Goal: Check status: Check status

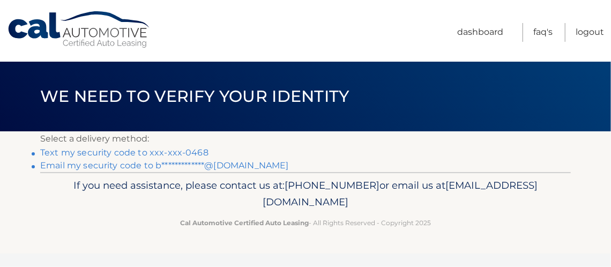
click at [254, 161] on link "**********" at bounding box center [164, 165] width 249 height 10
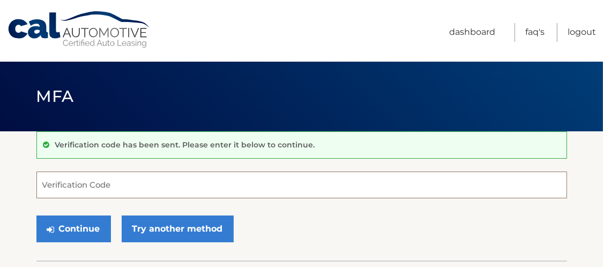
click at [140, 185] on input "Verification Code" at bounding box center [301, 184] width 530 height 27
click at [150, 183] on input "Verification Code" at bounding box center [301, 184] width 530 height 27
click at [115, 182] on input "Verification Code" at bounding box center [301, 184] width 530 height 27
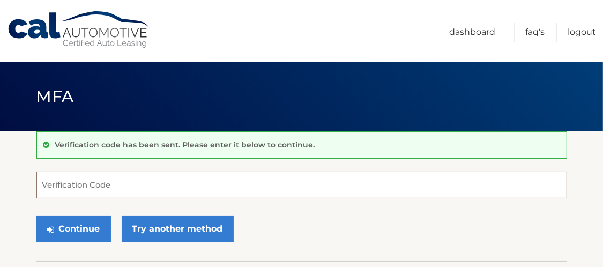
click at [115, 182] on input "Verification Code" at bounding box center [301, 184] width 530 height 27
drag, startPoint x: 115, startPoint y: 182, endPoint x: 133, endPoint y: 184, distance: 18.3
click at [133, 184] on input "Verification Code" at bounding box center [301, 184] width 530 height 27
paste input "783328"
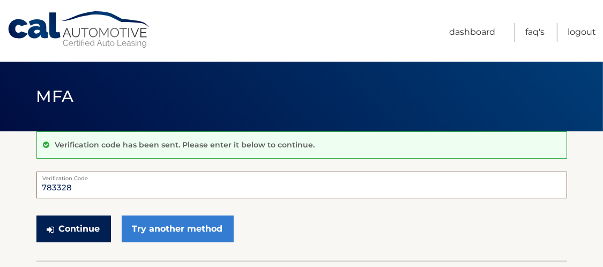
type input "783328"
click at [91, 221] on button "Continue" at bounding box center [73, 228] width 74 height 27
click at [91, 226] on button "Continue" at bounding box center [73, 228] width 74 height 27
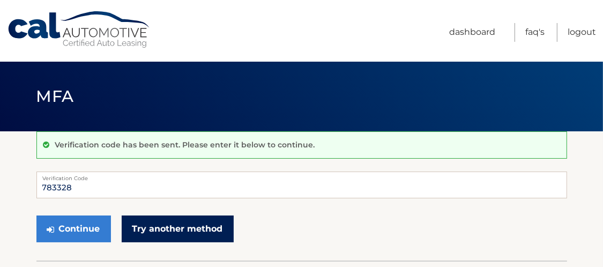
click at [166, 230] on link "Try another method" at bounding box center [178, 228] width 112 height 27
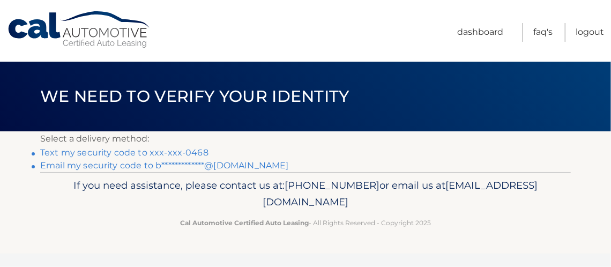
click at [175, 164] on link "**********" at bounding box center [164, 165] width 249 height 10
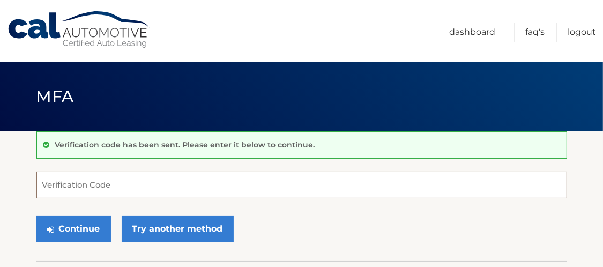
click at [125, 188] on input "Verification Code" at bounding box center [301, 184] width 530 height 27
paste input "641754"
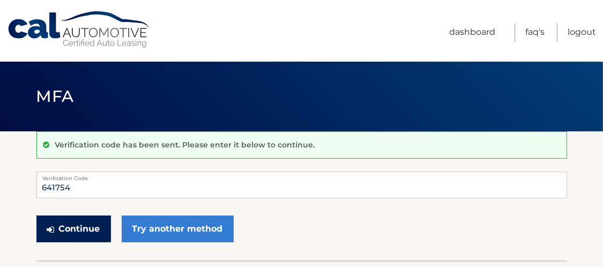
click at [85, 228] on button "Continue" at bounding box center [73, 228] width 74 height 27
type input "6"
type input "641754"
click at [88, 222] on button "Continue" at bounding box center [73, 228] width 74 height 27
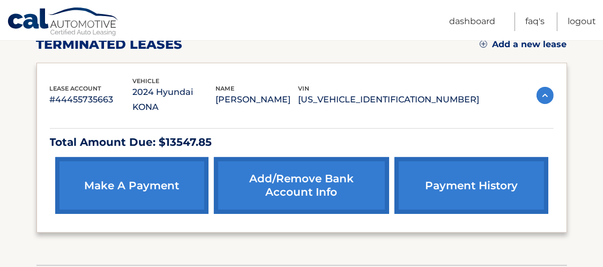
scroll to position [158, 0]
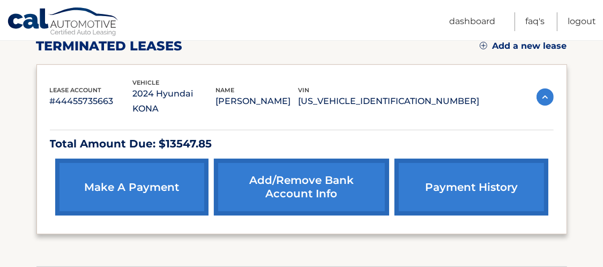
click at [448, 167] on link "payment history" at bounding box center [470, 187] width 153 height 57
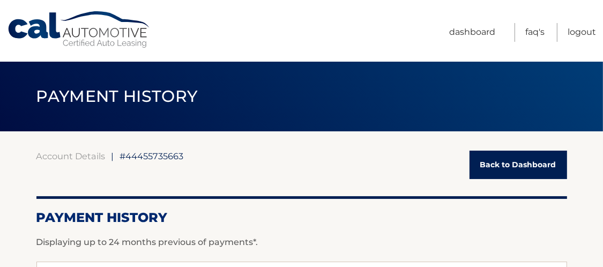
click at [504, 155] on link "Back to Dashboard" at bounding box center [518, 165] width 98 height 28
